Goal: Task Accomplishment & Management: Manage account settings

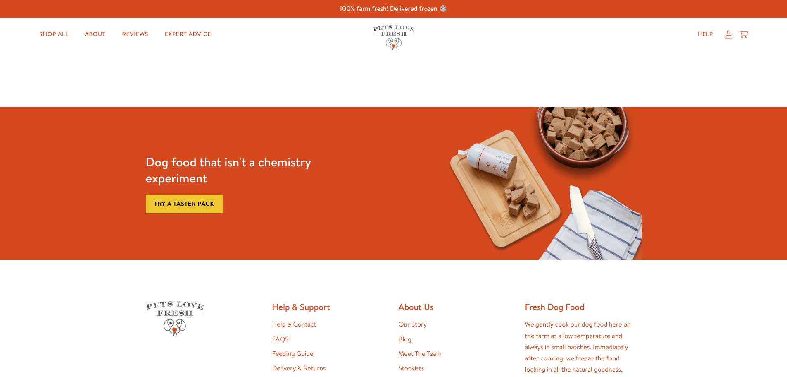
click at [630, 36] on icon at bounding box center [729, 34] width 8 height 9
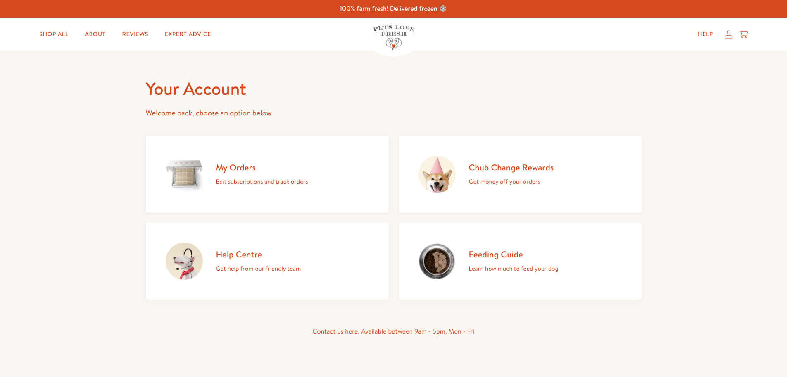
click at [246, 177] on p "Edit subscriptions and track orders" at bounding box center [262, 181] width 92 height 11
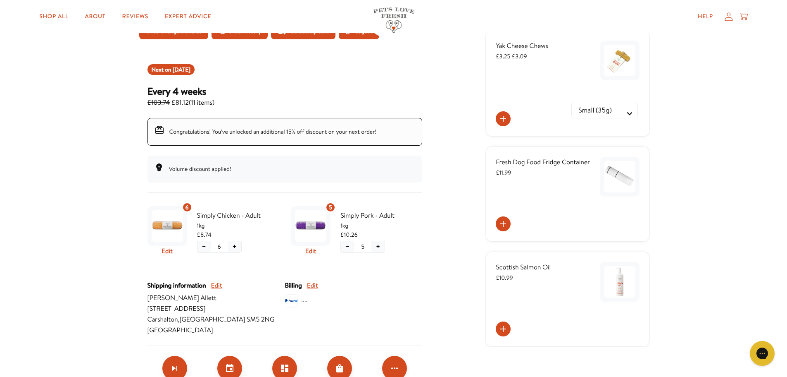
scroll to position [83, 0]
